Goal: Task Accomplishment & Management: Use online tool/utility

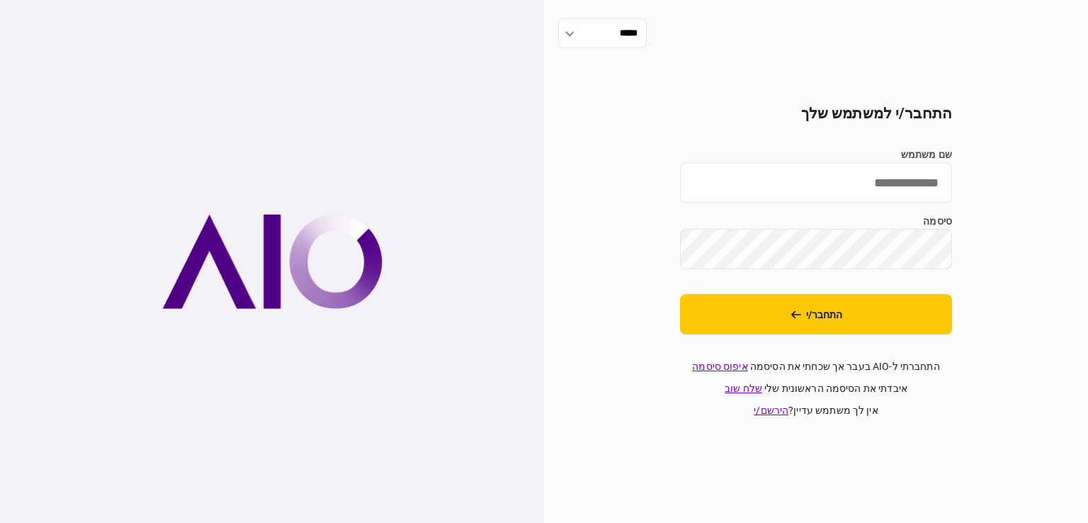
type input "**********"
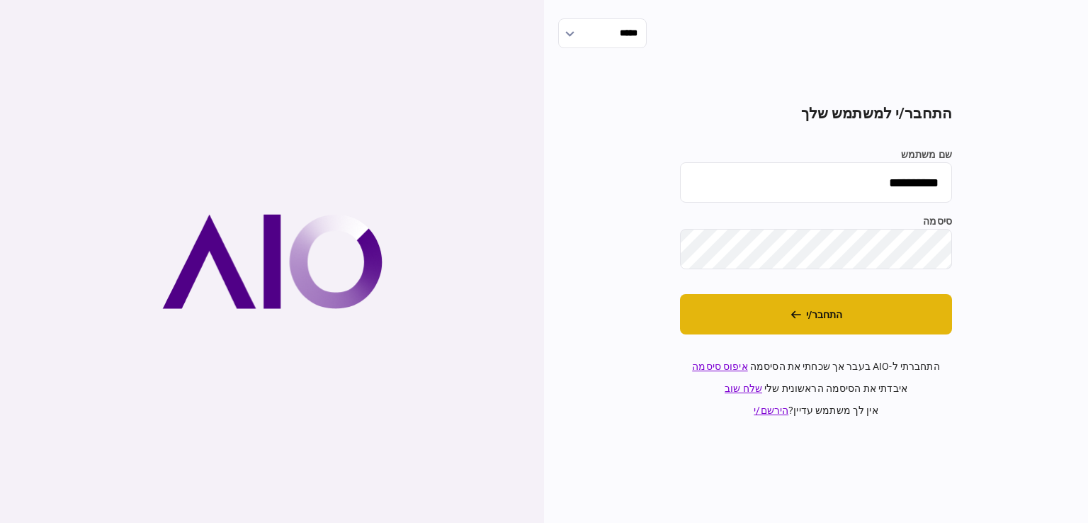
click at [810, 317] on button "התחבר/י" at bounding box center [816, 314] width 272 height 40
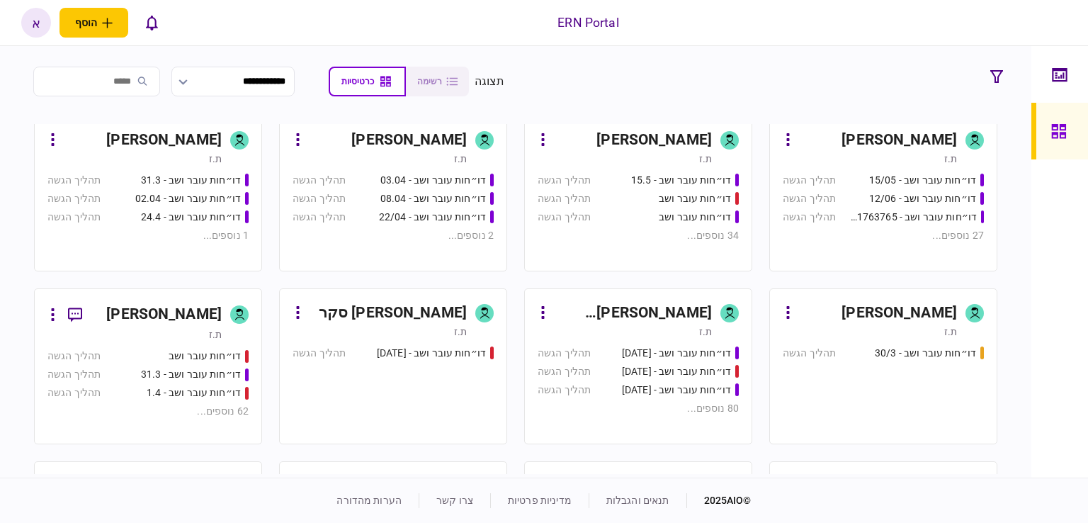
scroll to position [567, 0]
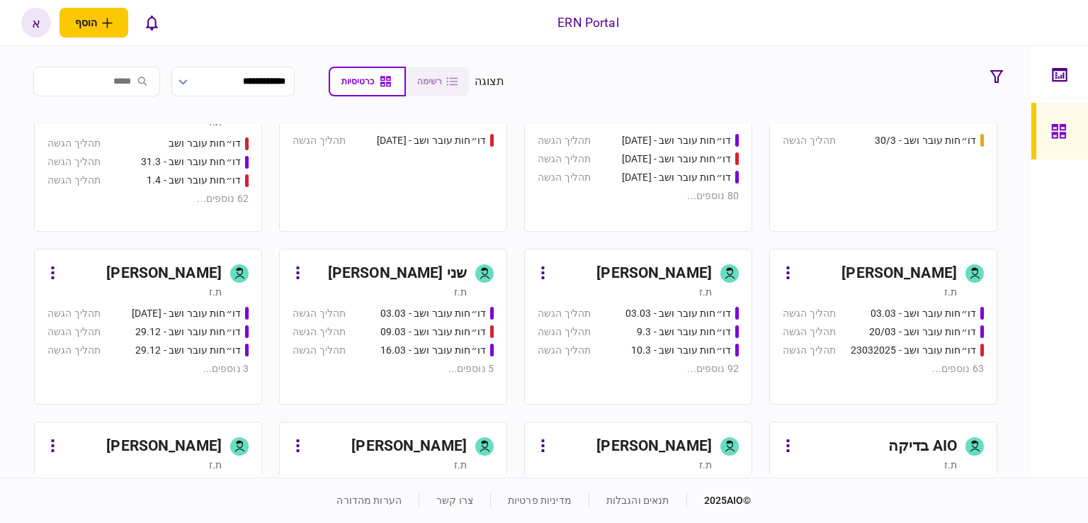
click at [701, 290] on div "ת.ז" at bounding box center [705, 292] width 13 height 14
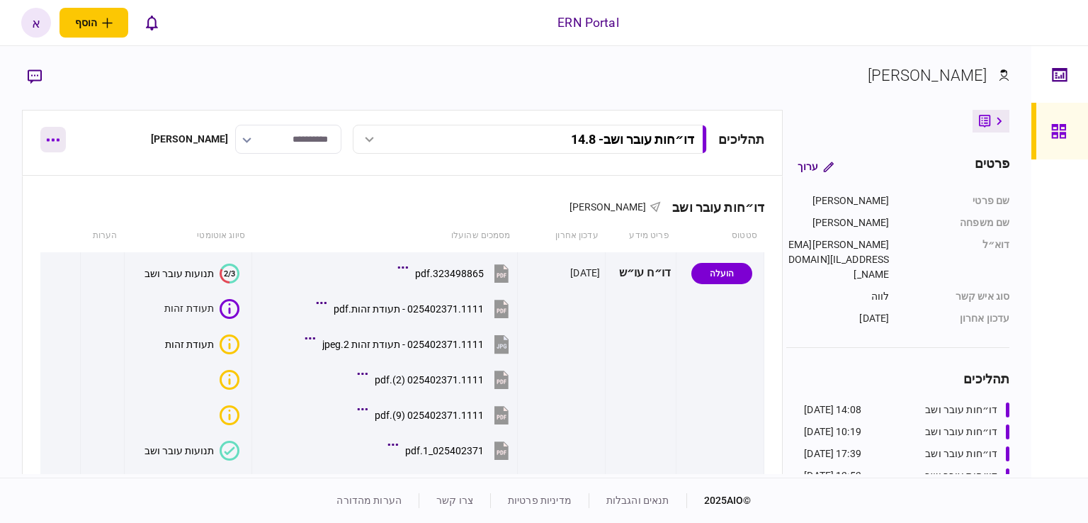
click at [54, 142] on button "button" at bounding box center [53, 140] width 26 height 26
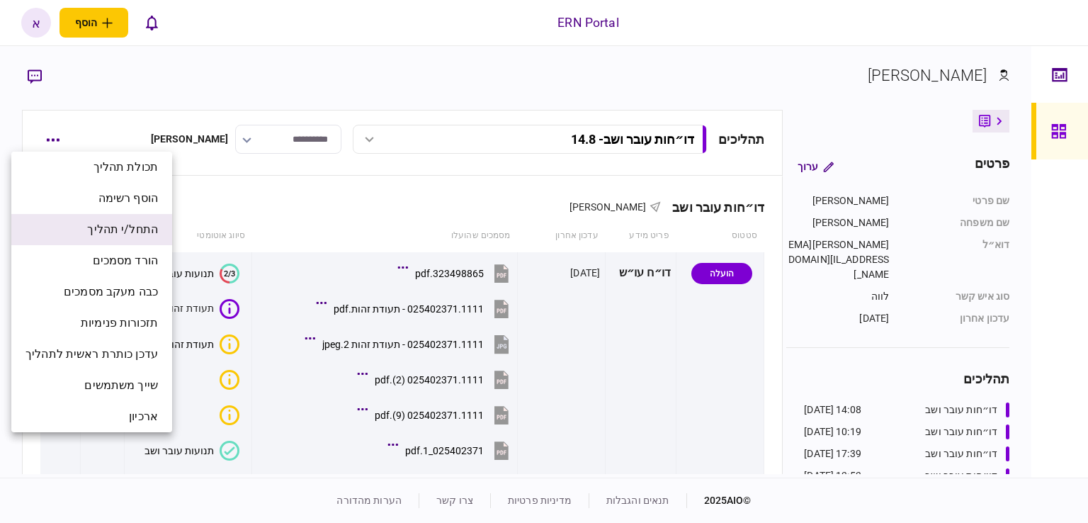
click at [156, 230] on span "התחל/י תהליך" at bounding box center [122, 229] width 71 height 17
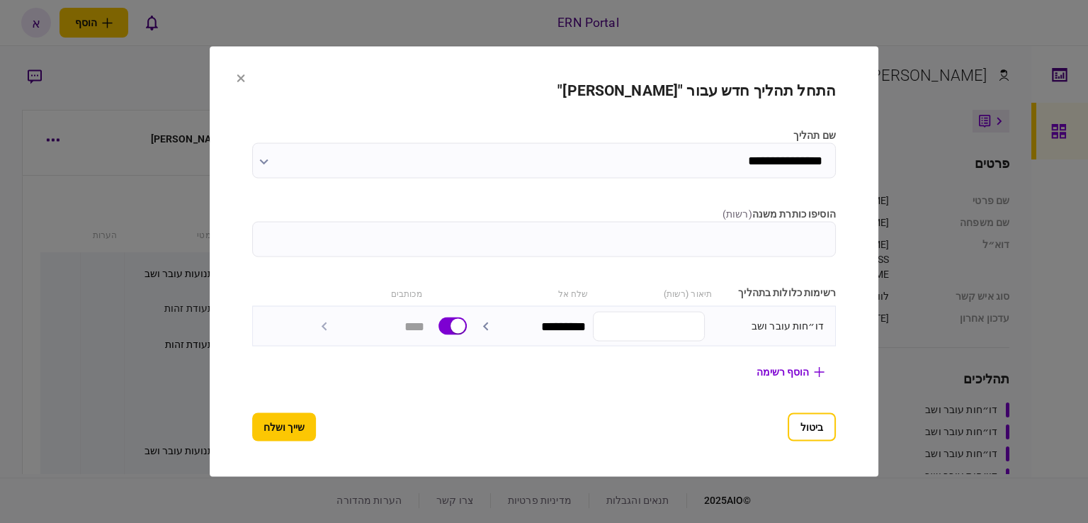
click at [729, 227] on input "הוסיפו כותרת משנה ( רשות )" at bounding box center [544, 239] width 584 height 35
type input "****"
click at [275, 428] on button "שייך ושלח" at bounding box center [284, 427] width 64 height 28
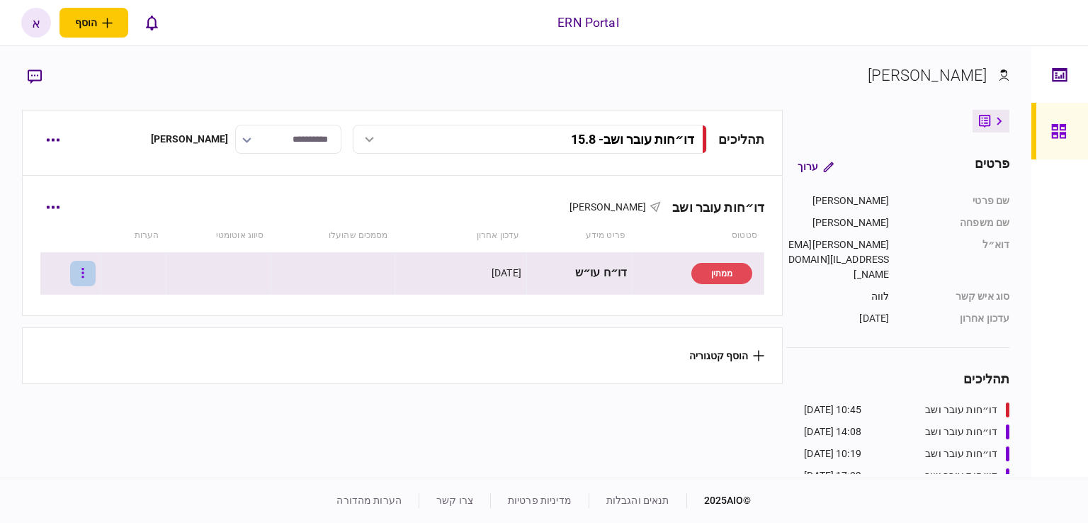
click at [96, 270] on button "button" at bounding box center [83, 274] width 26 height 26
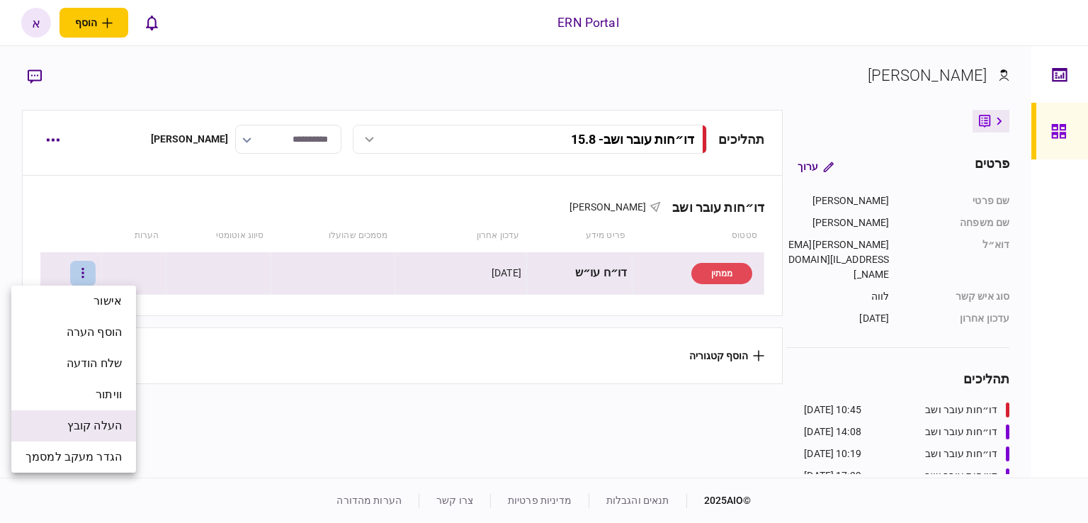
click at [101, 426] on span "העלה קובץ" at bounding box center [94, 425] width 55 height 17
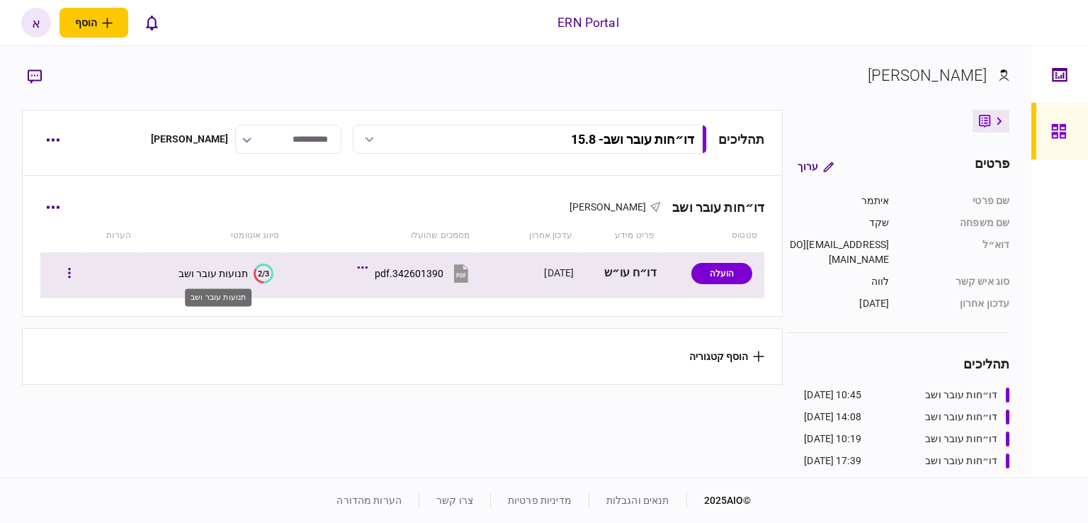
click at [248, 273] on div "תנועות עובר ושב" at bounding box center [213, 273] width 69 height 11
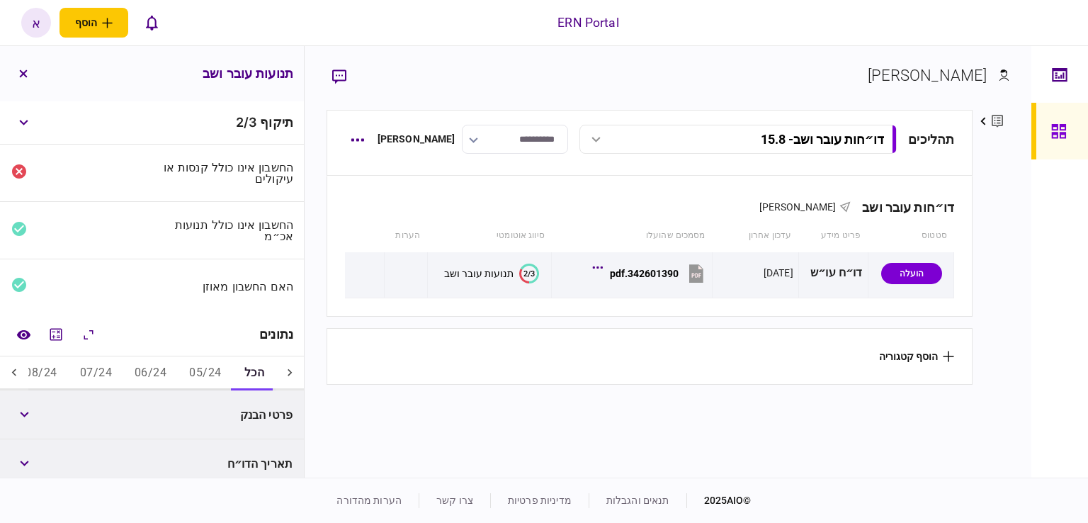
click at [216, 368] on button "05/24" at bounding box center [205, 373] width 55 height 34
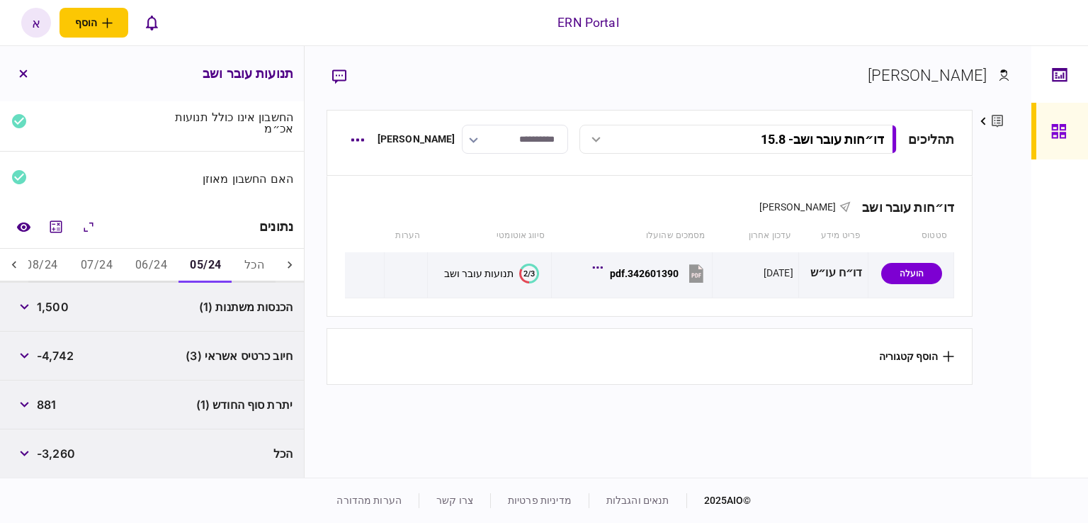
click at [153, 267] on button "06/24" at bounding box center [151, 266] width 55 height 34
click at [218, 267] on button "05/24" at bounding box center [205, 266] width 55 height 34
click at [69, 304] on span "1,500" at bounding box center [53, 306] width 32 height 17
click at [61, 305] on span "1,500" at bounding box center [53, 306] width 32 height 17
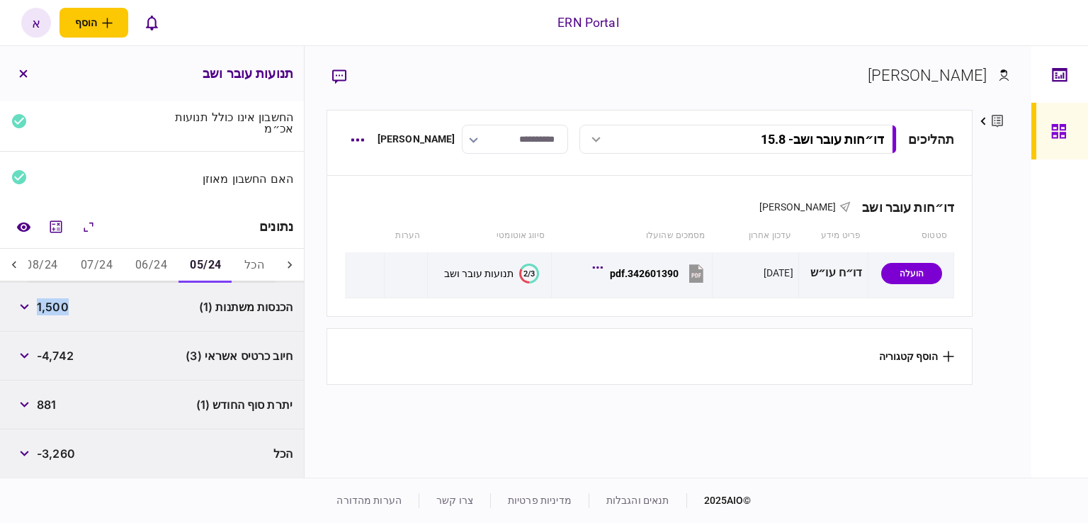
click at [61, 305] on span "1,500" at bounding box center [53, 306] width 32 height 17
click at [69, 233] on button "מחשבון" at bounding box center [56, 227] width 26 height 26
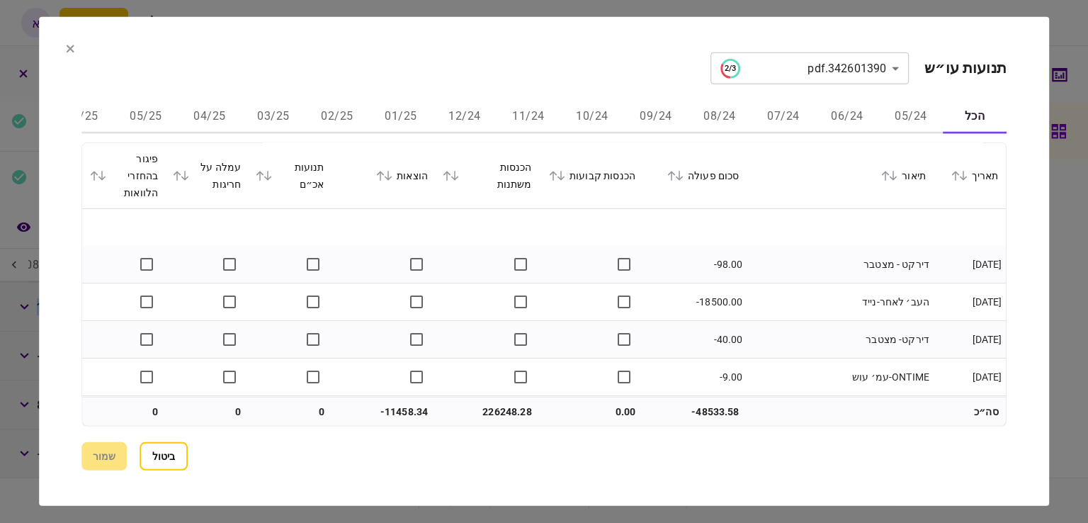
scroll to position [3188, 0]
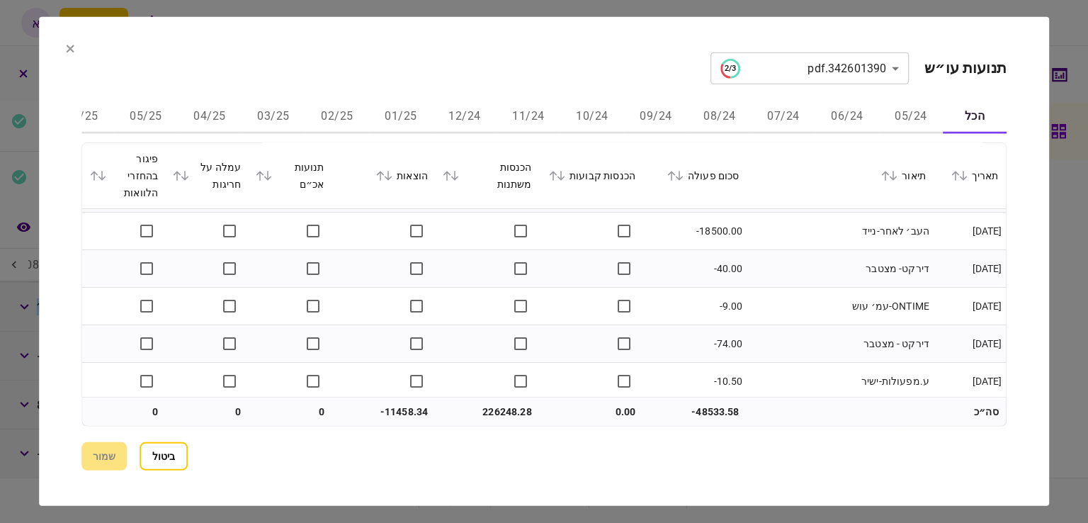
click at [292, 110] on button "03/25" at bounding box center [274, 117] width 64 height 34
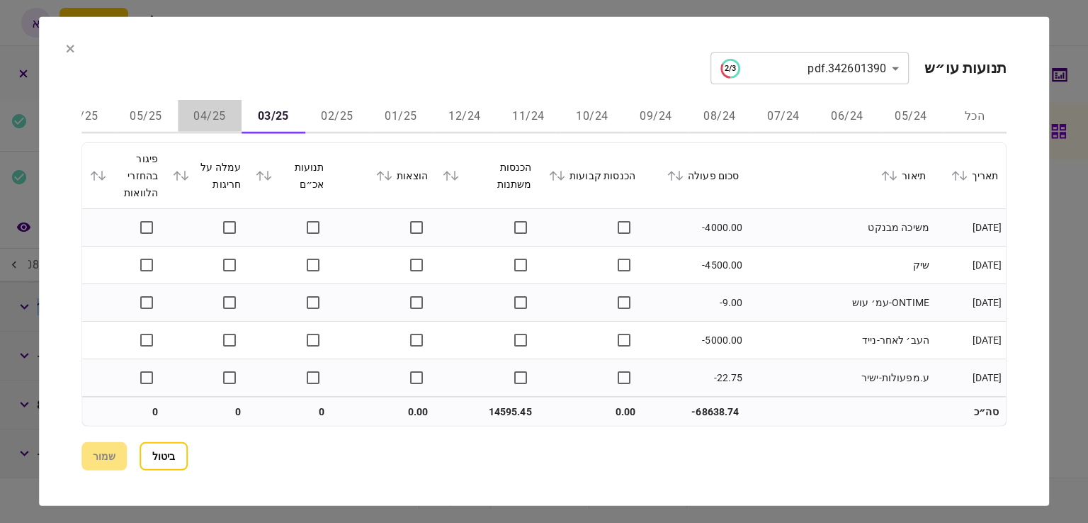
click at [215, 111] on button "04/25" at bounding box center [210, 117] width 64 height 34
click at [160, 113] on button "05/25" at bounding box center [146, 117] width 64 height 34
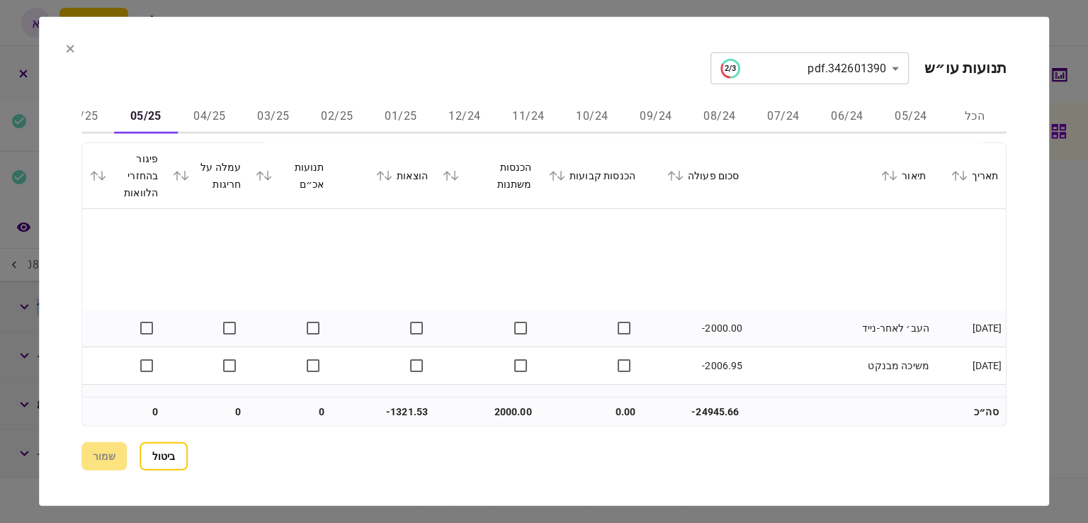
scroll to position [562, 0]
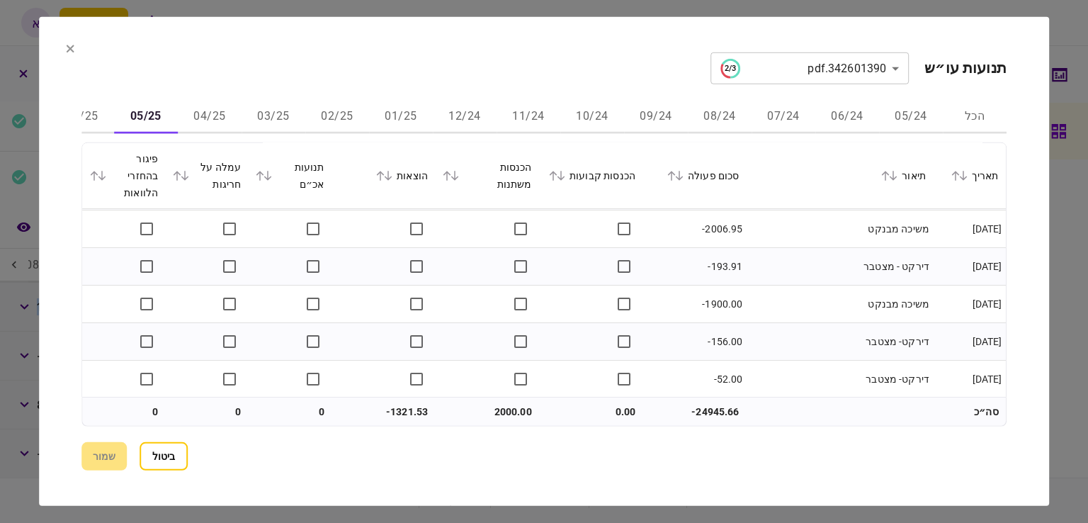
click at [94, 123] on button "06/25" at bounding box center [82, 117] width 64 height 34
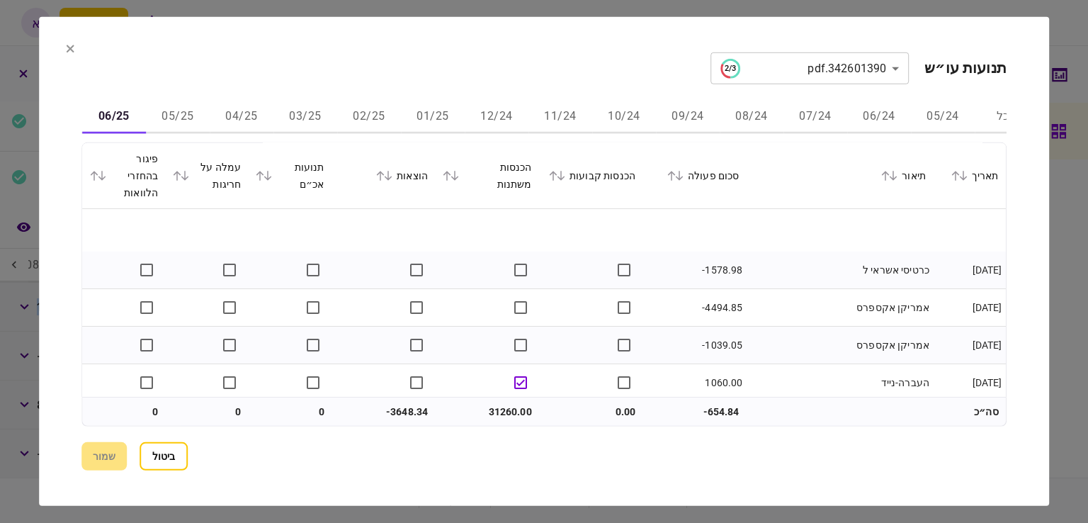
scroll to position [787, 0]
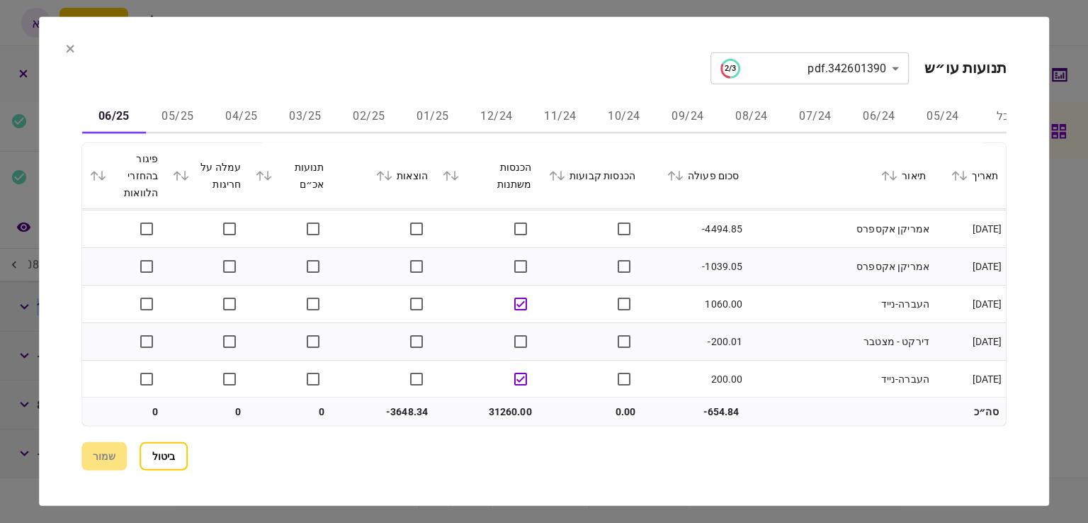
drag, startPoint x: 102, startPoint y: 119, endPoint x: 296, endPoint y: 122, distance: 194.1
click at [298, 120] on div "הכל 05/24 06/24 07/24 08/24 09/24 10/24 11/24 12/24 01/25 02/25 03/25 04/25 05/…" at bounding box center [575, 117] width 925 height 34
click at [67, 48] on icon at bounding box center [70, 49] width 9 height 9
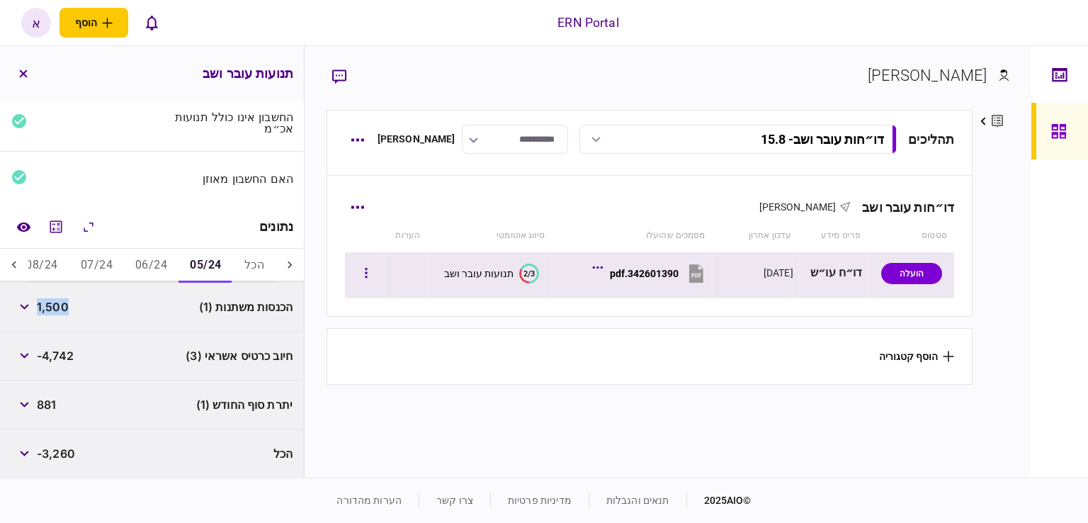
click at [658, 268] on div "342601390.pdf" at bounding box center [644, 273] width 69 height 11
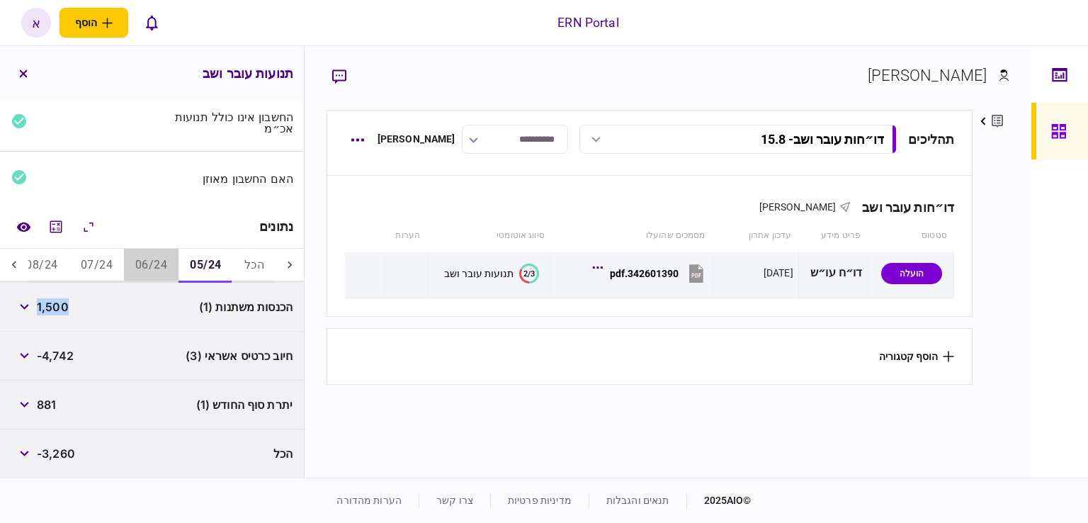
click at [139, 263] on button "06/24" at bounding box center [151, 266] width 55 height 34
click at [112, 263] on button "07/24" at bounding box center [96, 266] width 55 height 34
click at [43, 257] on button "08/24" at bounding box center [41, 266] width 55 height 34
click at [203, 261] on button "05/24" at bounding box center [216, 266] width 55 height 34
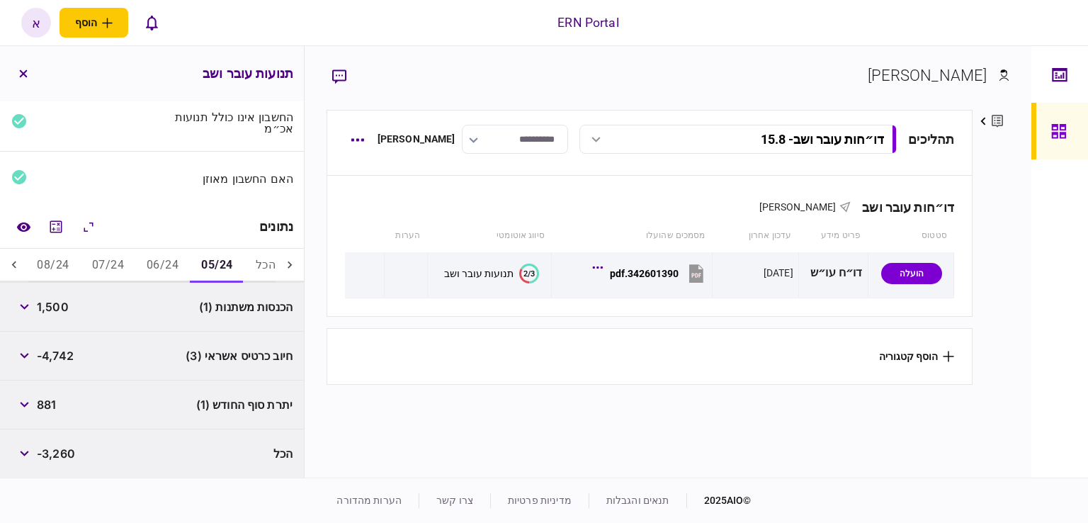
click at [60, 305] on span "1,500" at bounding box center [53, 306] width 32 height 17
click at [60, 304] on span "1,500" at bounding box center [53, 306] width 32 height 17
copy span "1,500"
click at [171, 253] on button "06/24" at bounding box center [162, 266] width 55 height 34
click at [23, 453] on icon "button" at bounding box center [24, 454] width 9 height 6
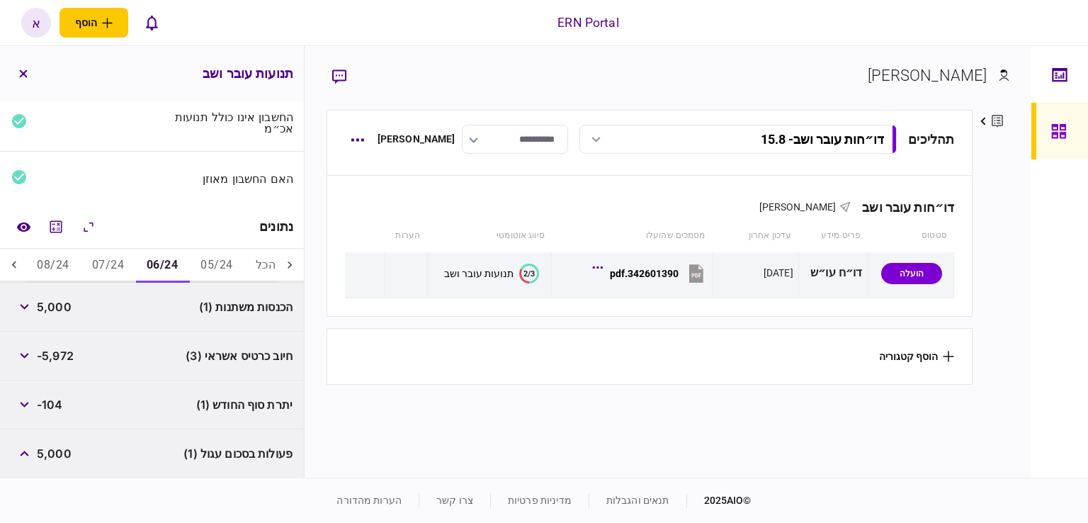
scroll to position [217, 0]
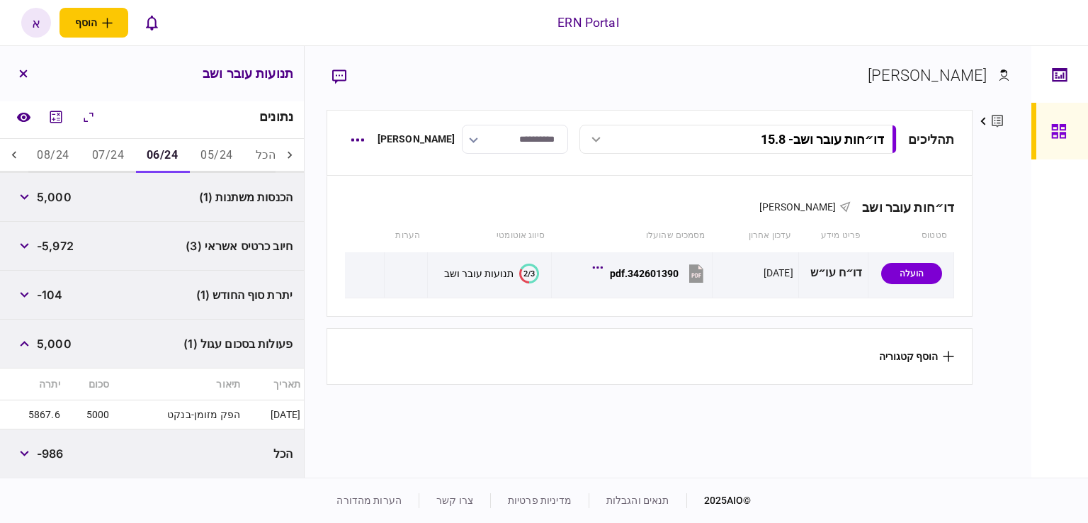
click at [129, 145] on button "07/24" at bounding box center [108, 156] width 55 height 34
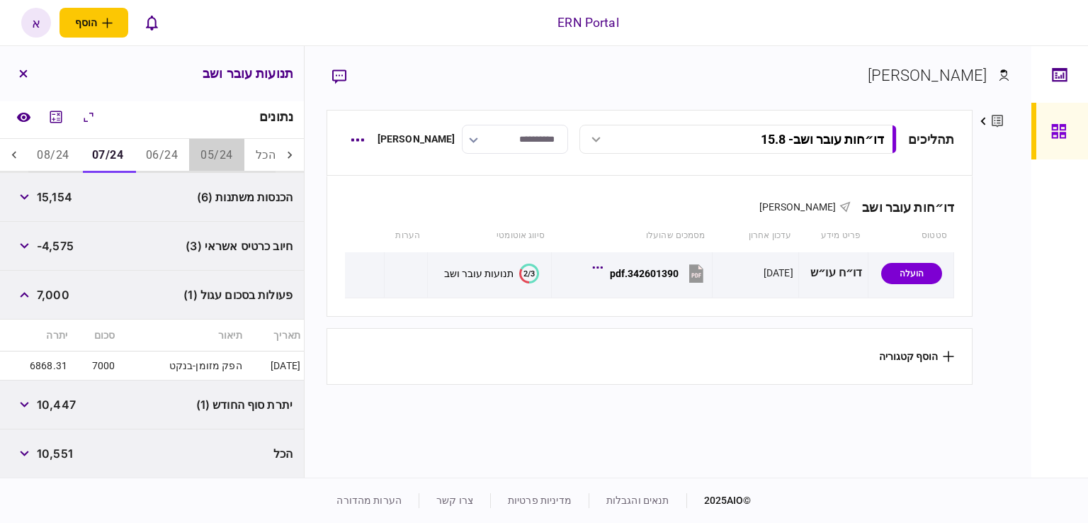
click at [221, 165] on button "05/24" at bounding box center [216, 156] width 55 height 34
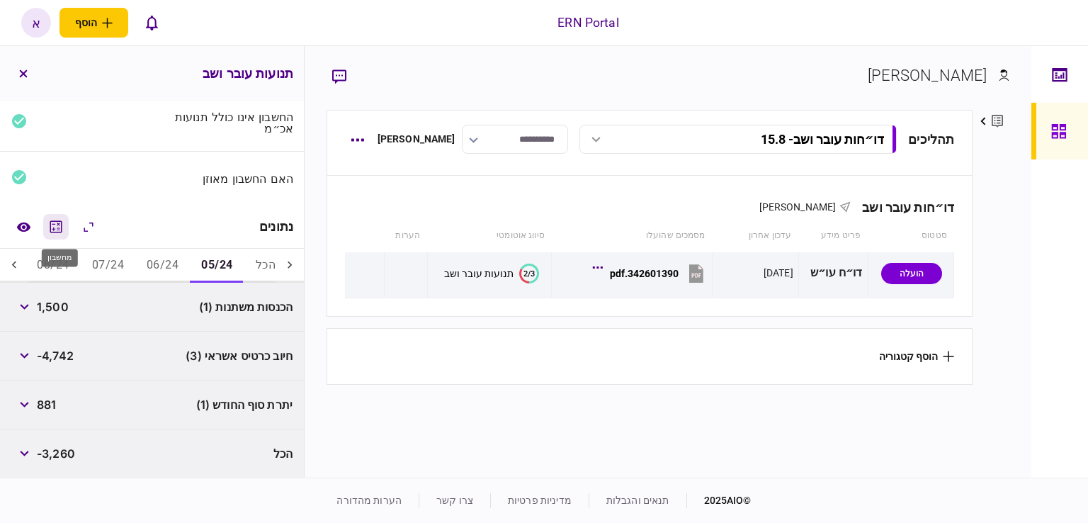
click at [62, 230] on icon "מחשבון" at bounding box center [55, 226] width 17 height 17
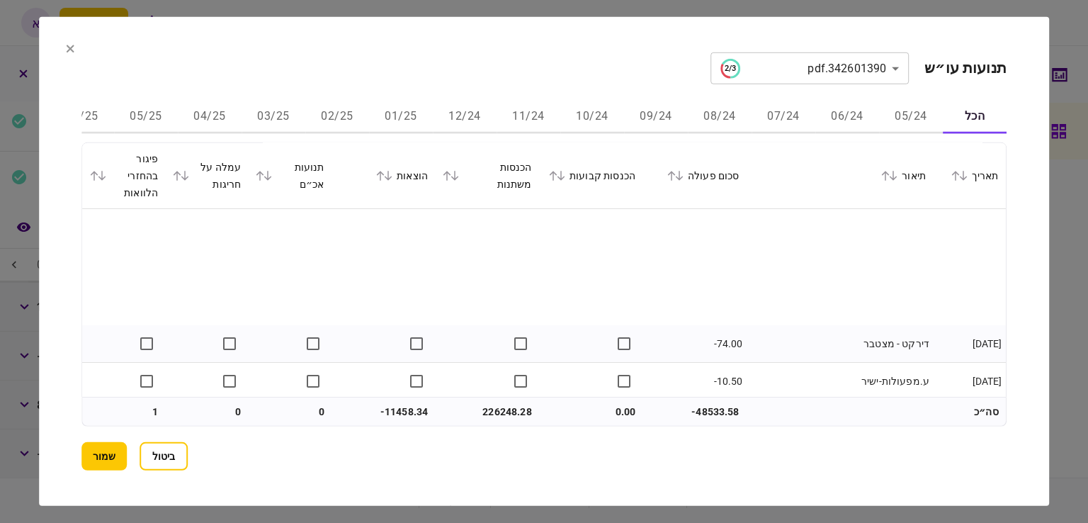
scroll to position [3329, 0]
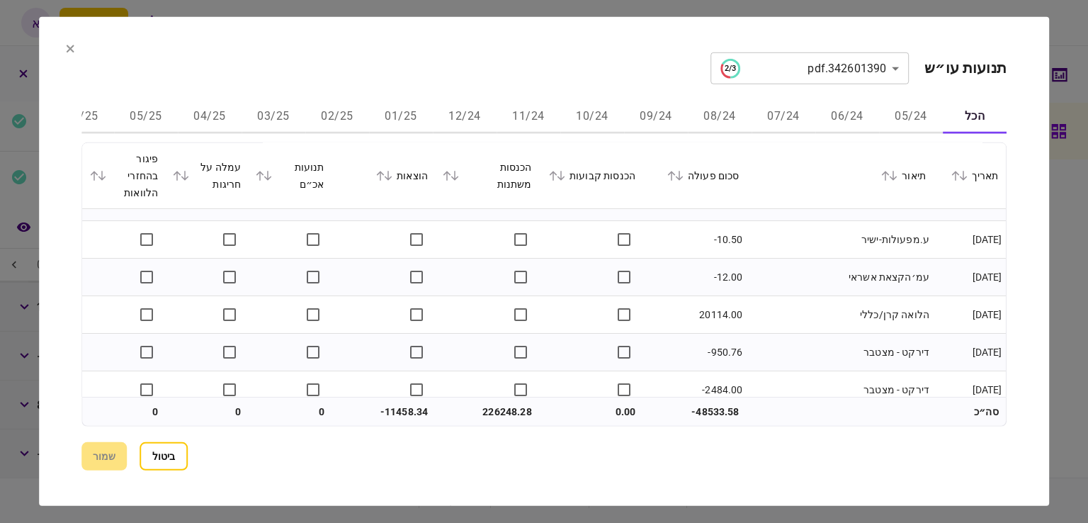
click at [71, 52] on icon at bounding box center [70, 49] width 9 height 9
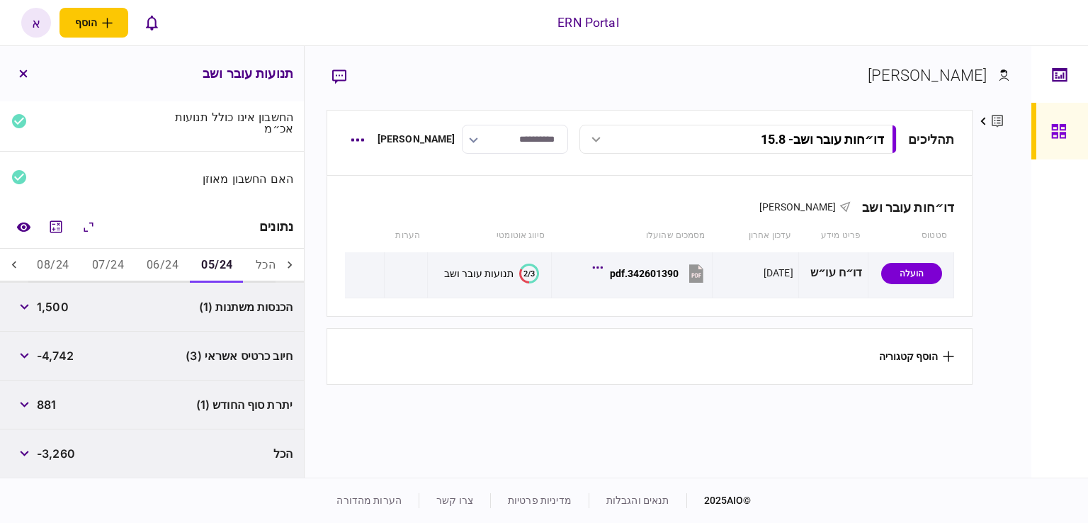
click at [44, 400] on span "881" at bounding box center [46, 404] width 19 height 17
copy span "881"
click at [169, 267] on button "06/24" at bounding box center [162, 266] width 55 height 34
click at [49, 304] on span "5,000" at bounding box center [54, 306] width 35 height 17
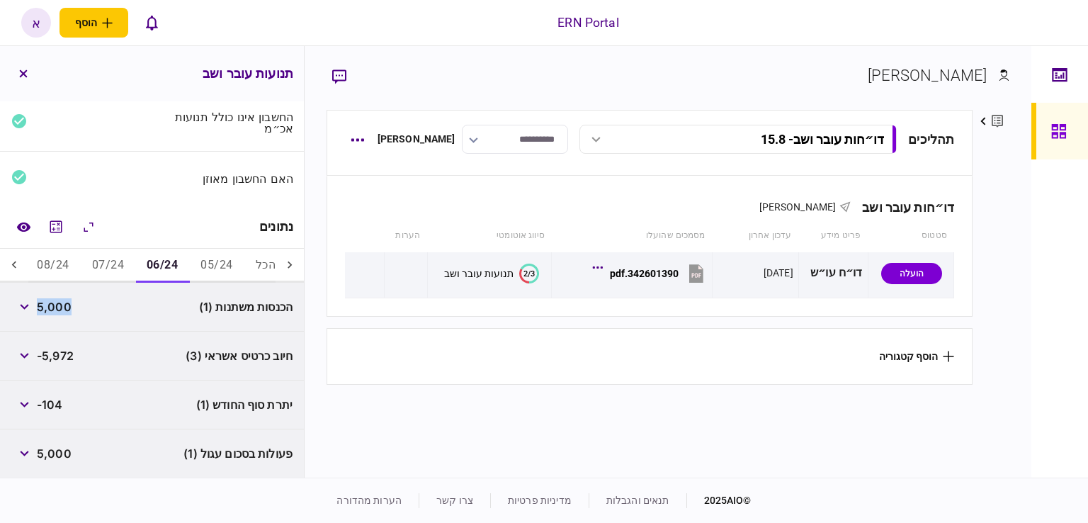
click at [50, 305] on span "5,000" at bounding box center [54, 306] width 35 height 17
copy span "5,000"
click at [57, 400] on span "-104" at bounding box center [50, 404] width 26 height 17
copy span "104"
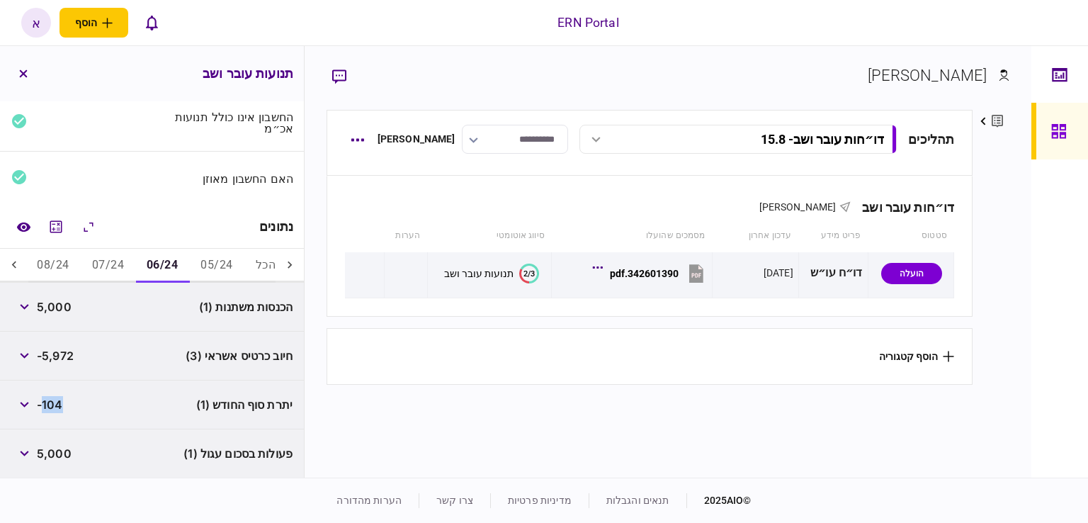
click at [125, 267] on button "07/24" at bounding box center [108, 266] width 55 height 34
click at [66, 307] on span "15,154" at bounding box center [54, 306] width 35 height 17
copy span "15,154"
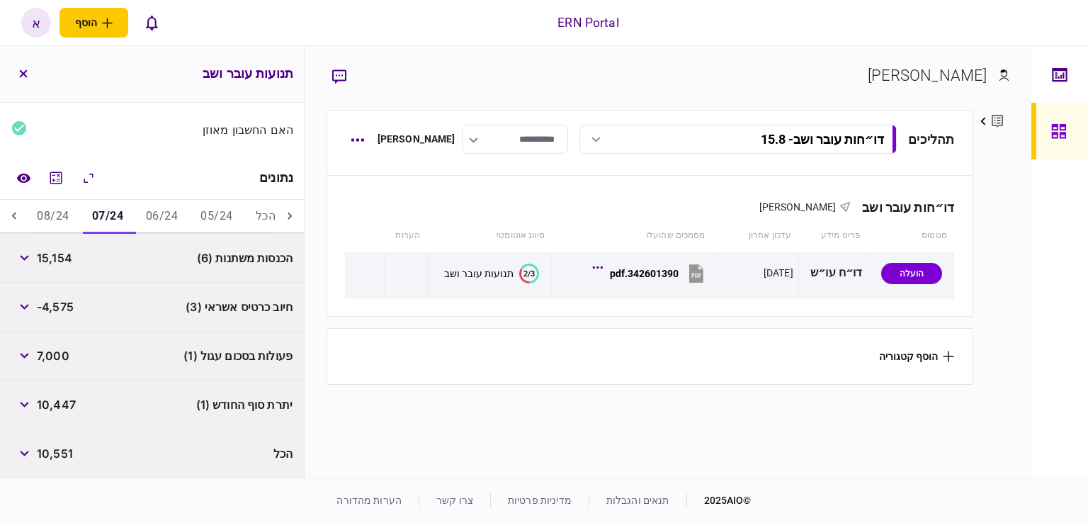
click at [46, 406] on span "10,447" at bounding box center [56, 404] width 39 height 17
copy span "10,447"
click at [63, 212] on button "08/24" at bounding box center [53, 217] width 55 height 34
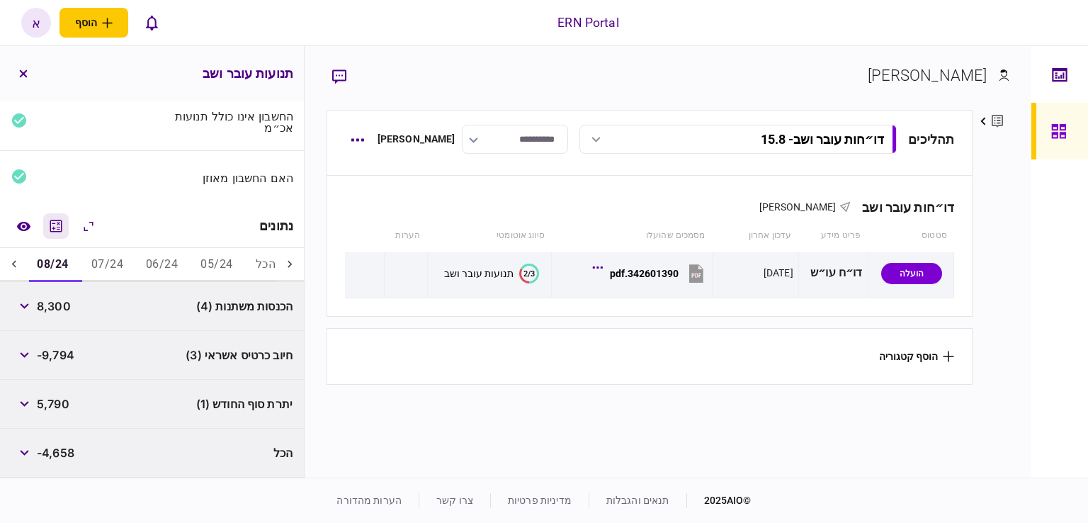
scroll to position [108, 0]
click at [57, 306] on span "8,300" at bounding box center [54, 306] width 34 height 17
copy span "8,300"
click at [64, 402] on span "5,790" at bounding box center [53, 404] width 33 height 17
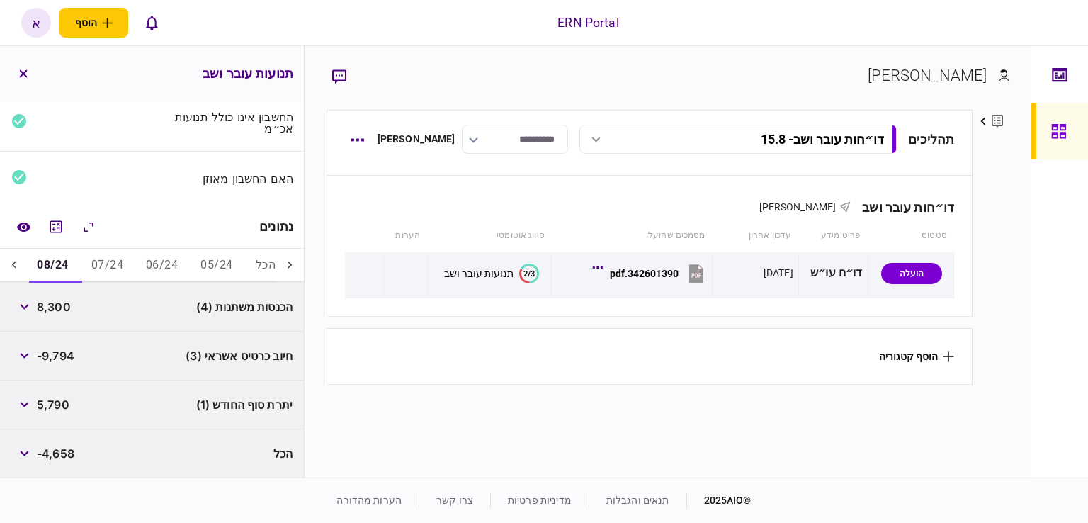
click at [64, 402] on span "5,790" at bounding box center [53, 404] width 33 height 17
copy span "5,790"
